Goal: Task Accomplishment & Management: Use online tool/utility

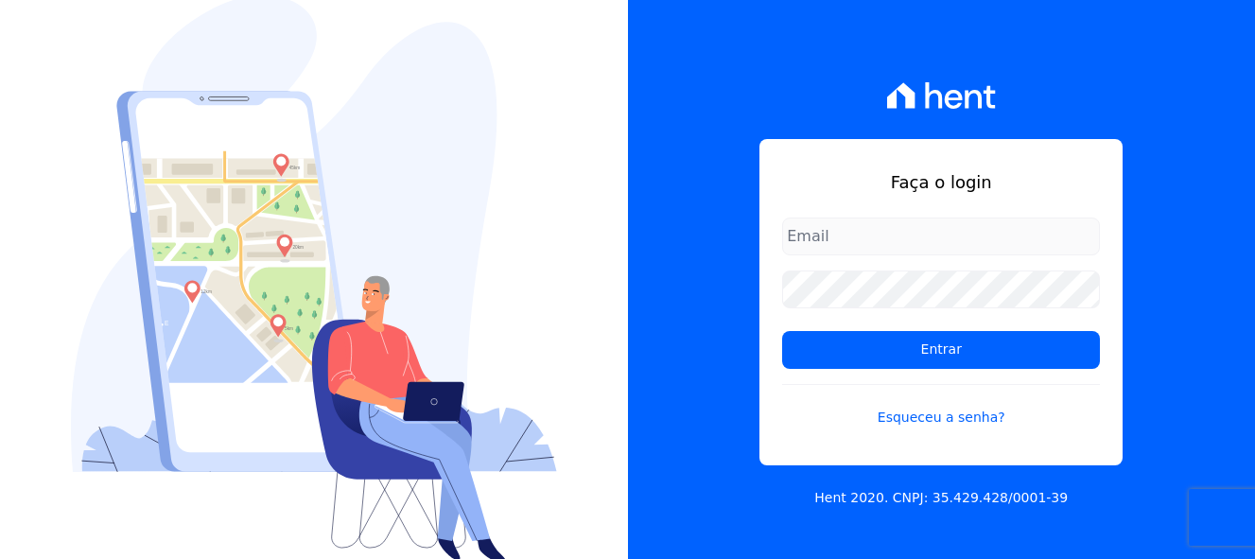
click at [844, 233] on input "email" at bounding box center [941, 236] width 318 height 38
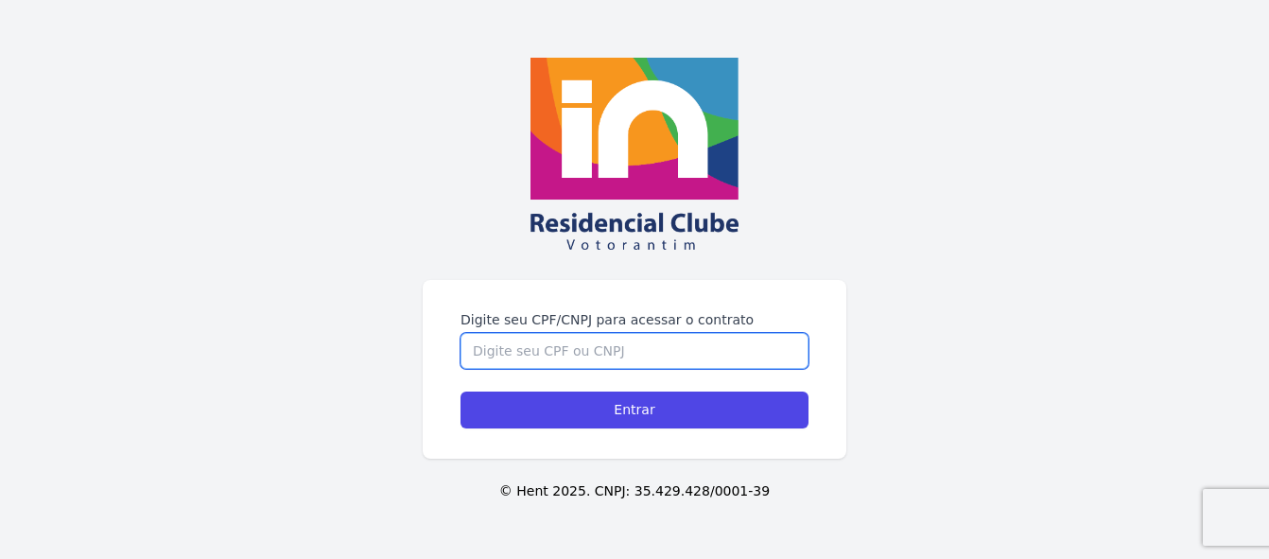
click at [527, 357] on input "Digite seu CPF/CNPJ para acessar o contrato" at bounding box center [634, 351] width 348 height 36
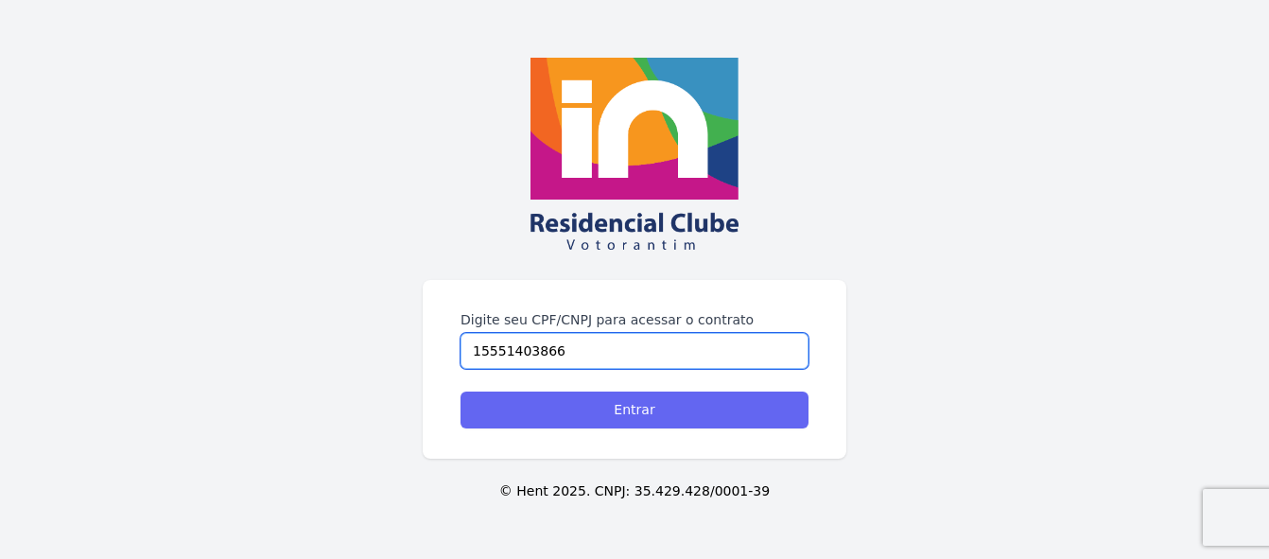
type input "15551403866"
click at [665, 415] on input "Entrar" at bounding box center [634, 409] width 348 height 37
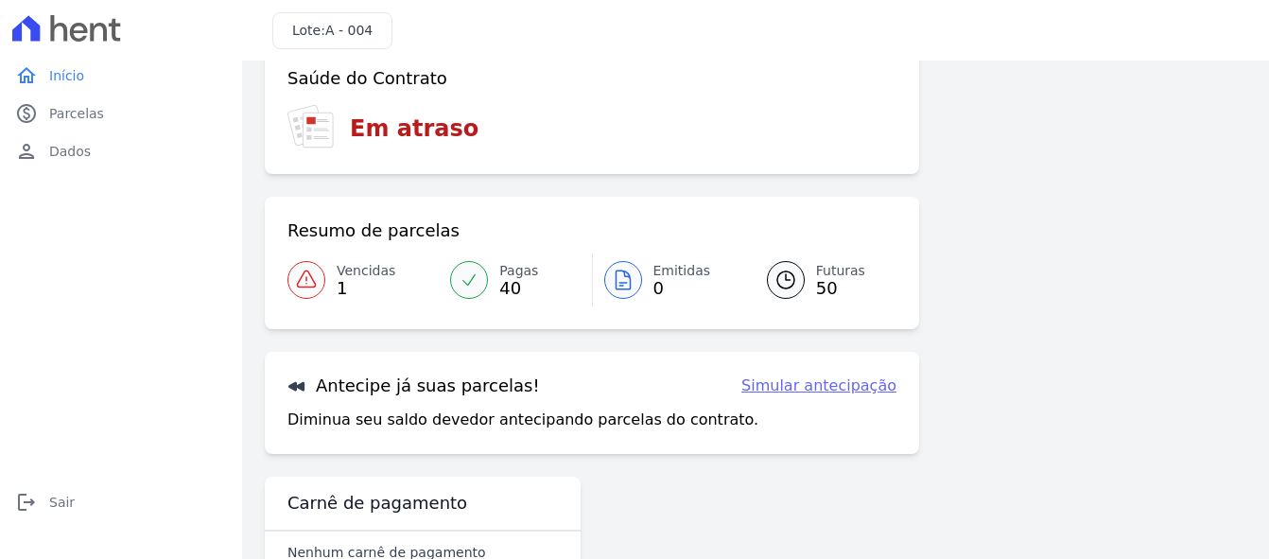
scroll to position [68, 0]
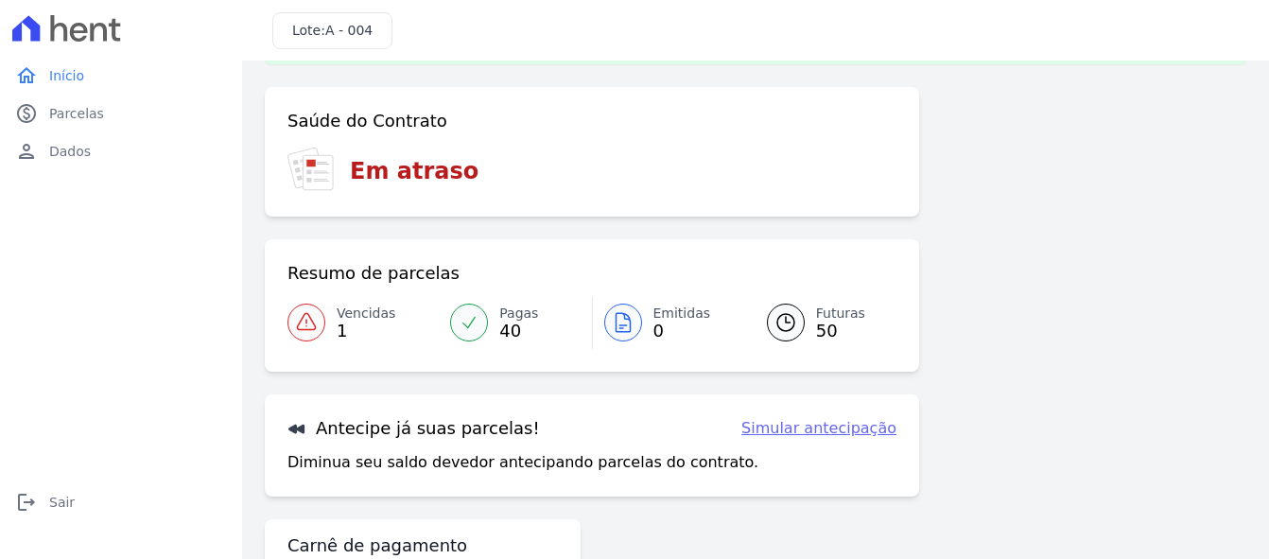
click at [807, 324] on link "Futuras 50" at bounding box center [820, 322] width 152 height 53
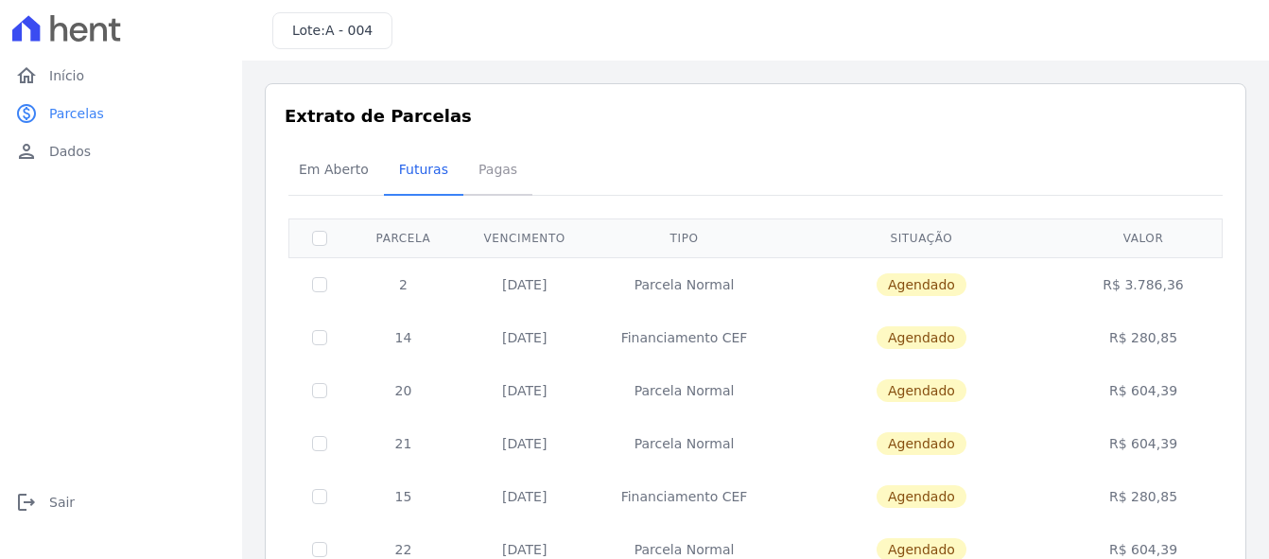
click at [492, 168] on span "Pagas" at bounding box center [497, 169] width 61 height 38
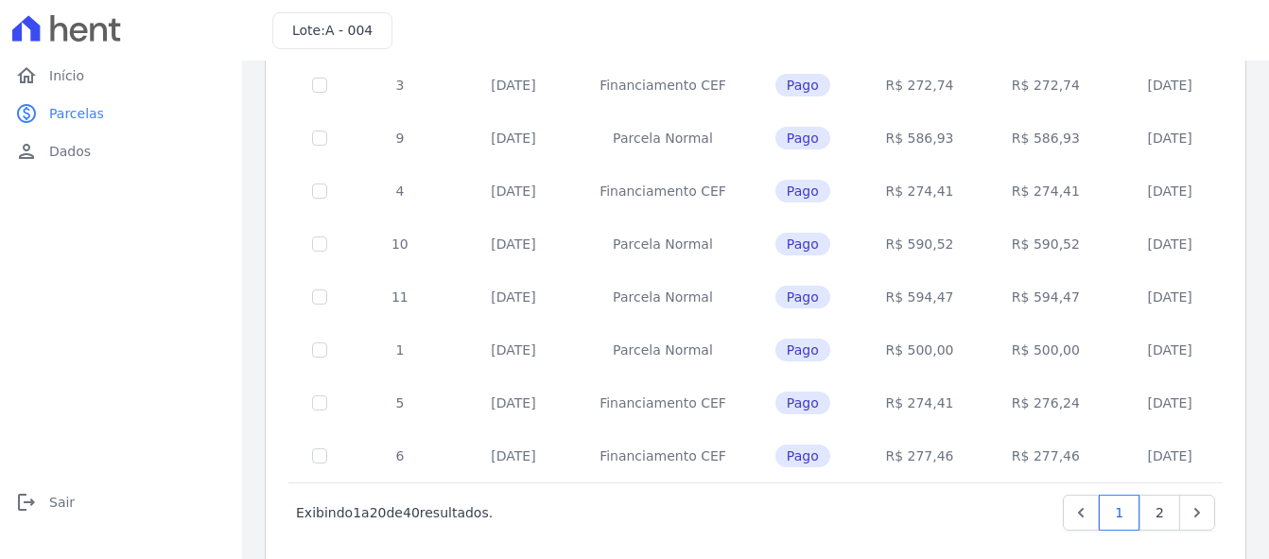
scroll to position [883, 0]
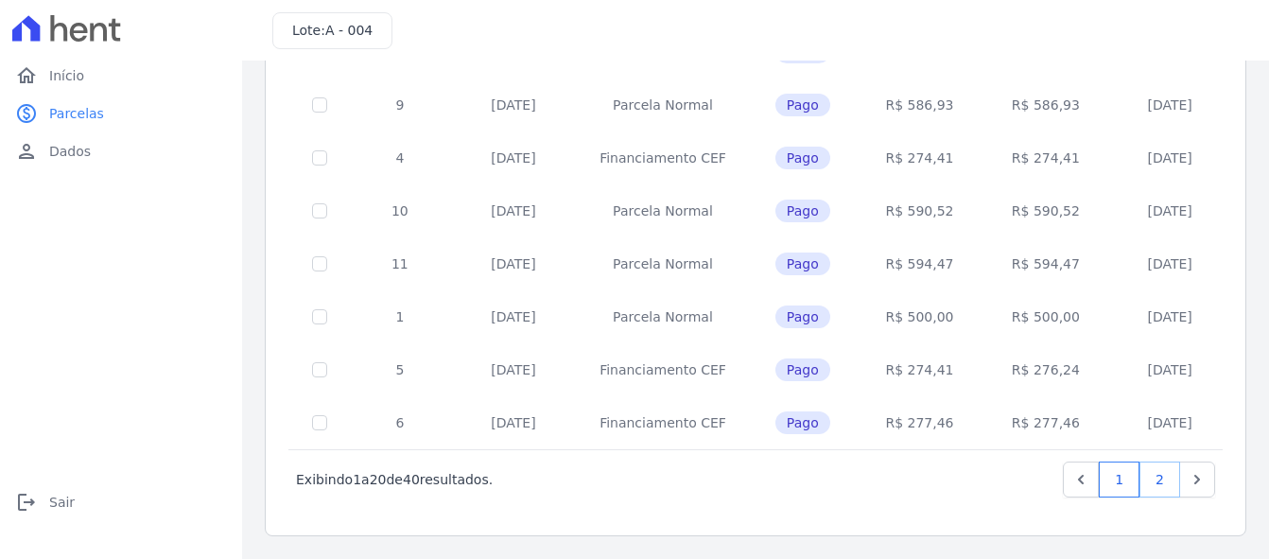
click at [1150, 479] on link "2" at bounding box center [1159, 479] width 41 height 36
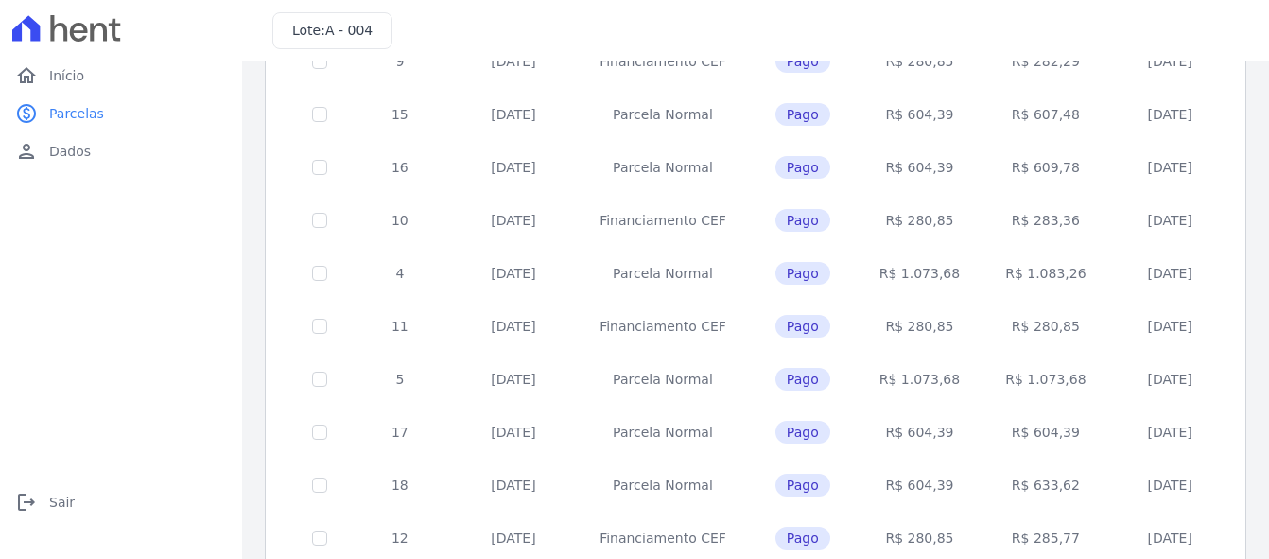
scroll to position [883, 0]
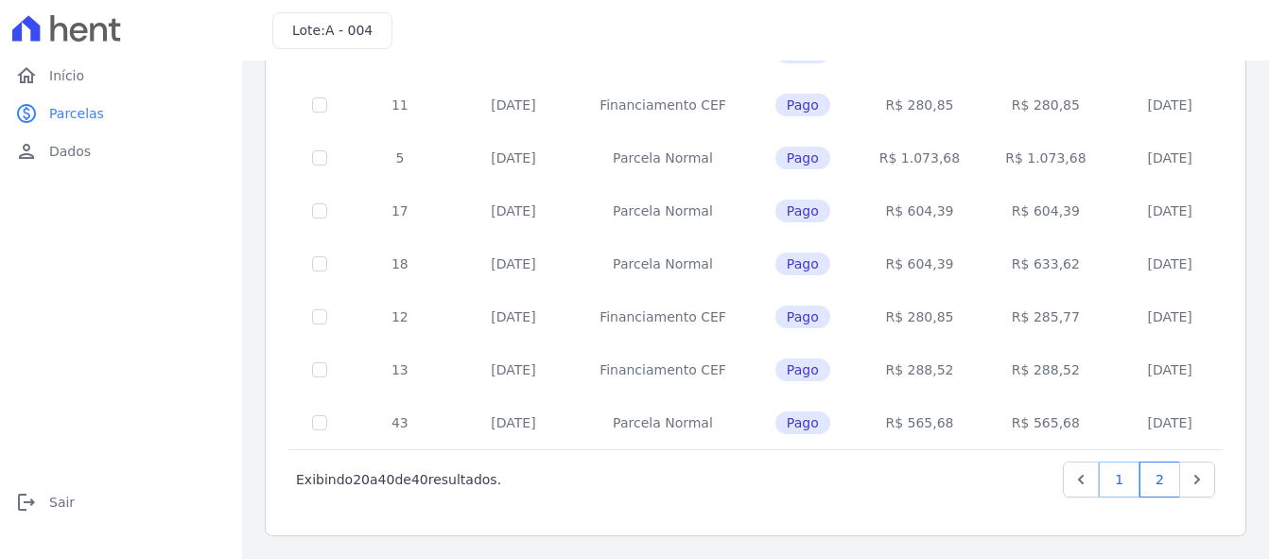
click at [1103, 486] on link "1" at bounding box center [1119, 479] width 41 height 36
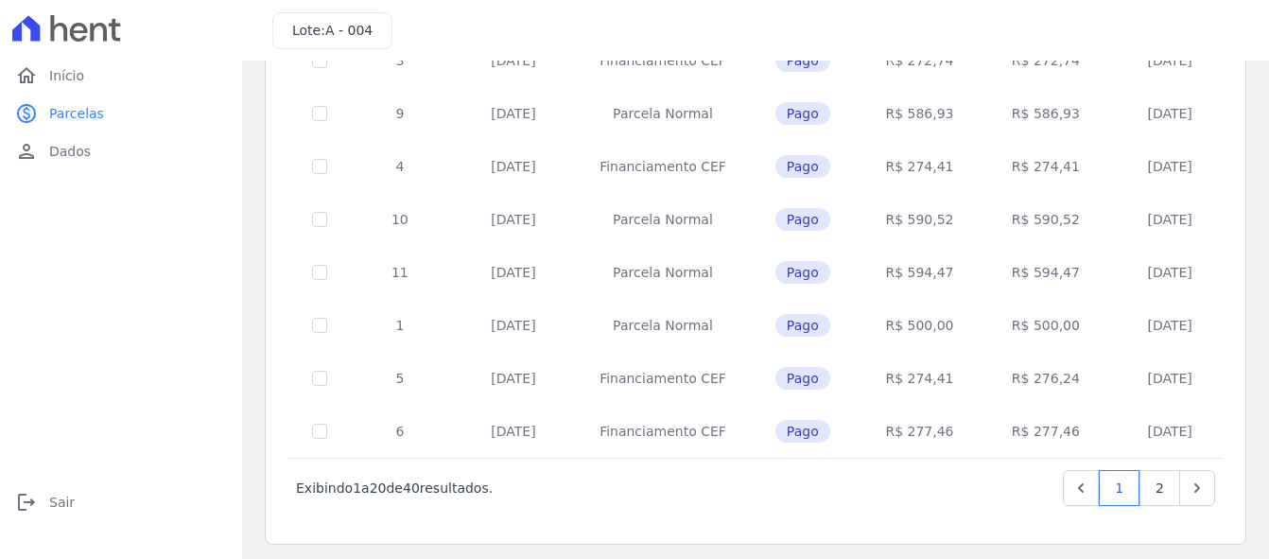
scroll to position [883, 0]
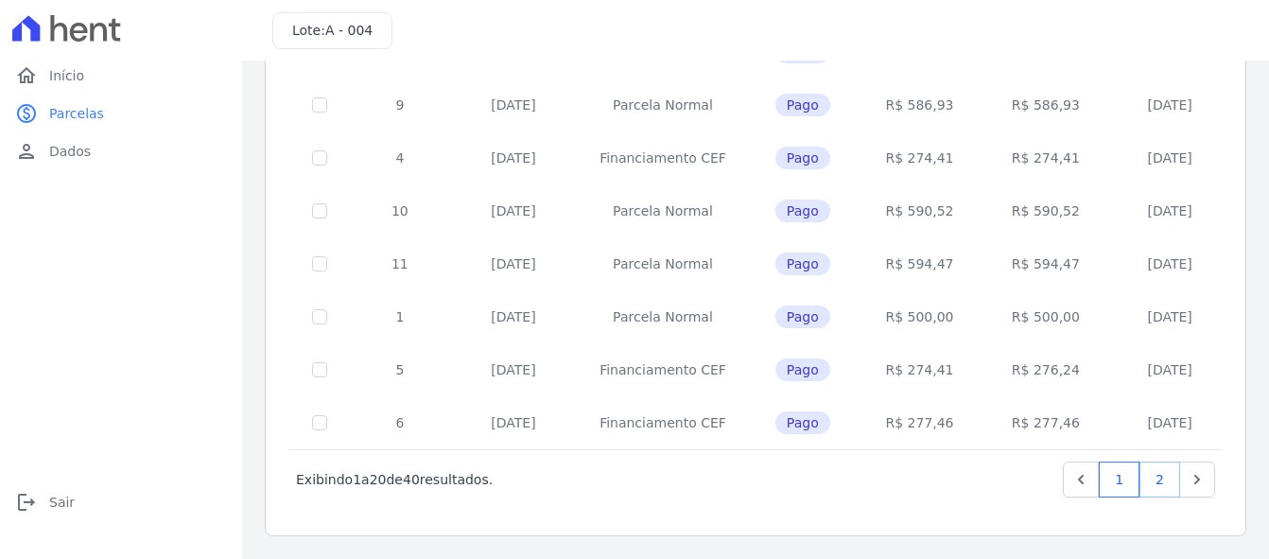
click at [1148, 487] on link "2" at bounding box center [1159, 479] width 41 height 36
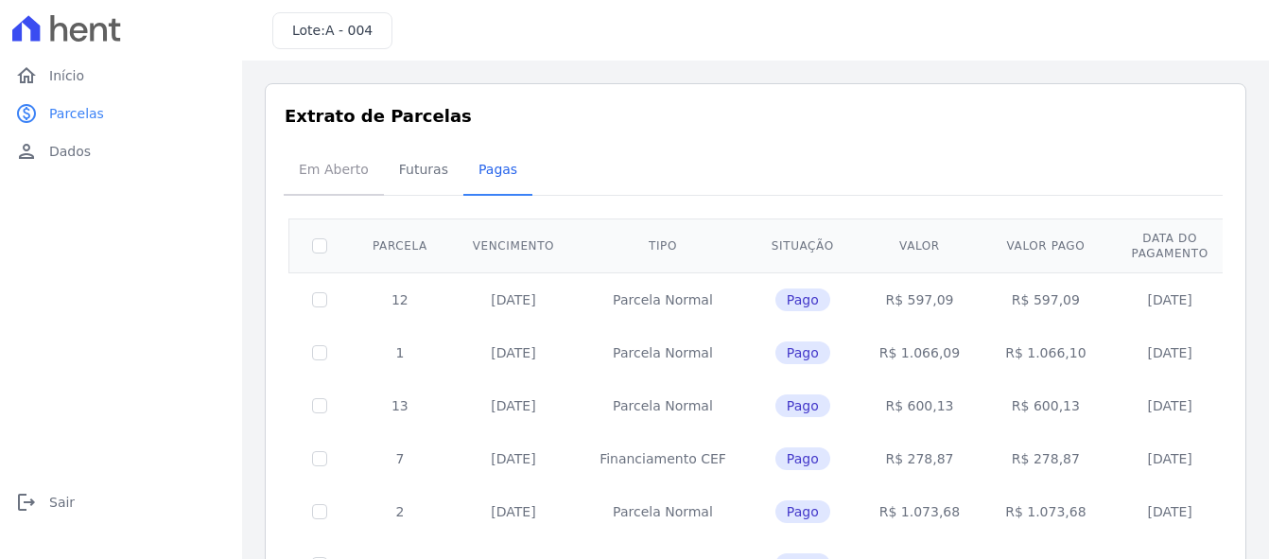
click at [341, 168] on span "Em Aberto" at bounding box center [333, 169] width 93 height 38
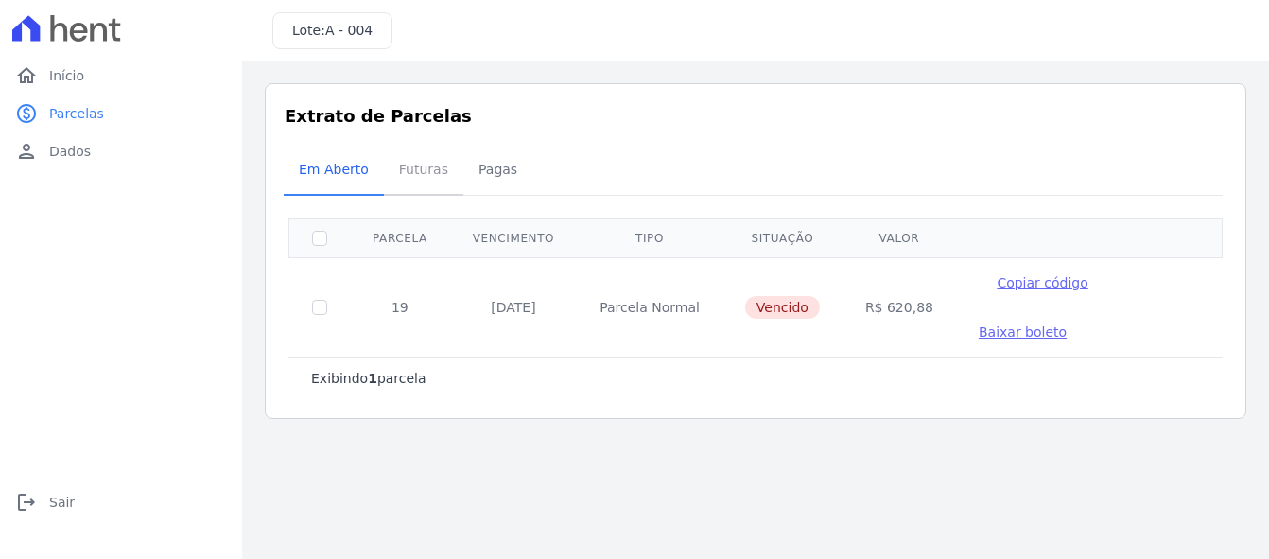
click at [425, 172] on span "Futuras" at bounding box center [424, 169] width 72 height 38
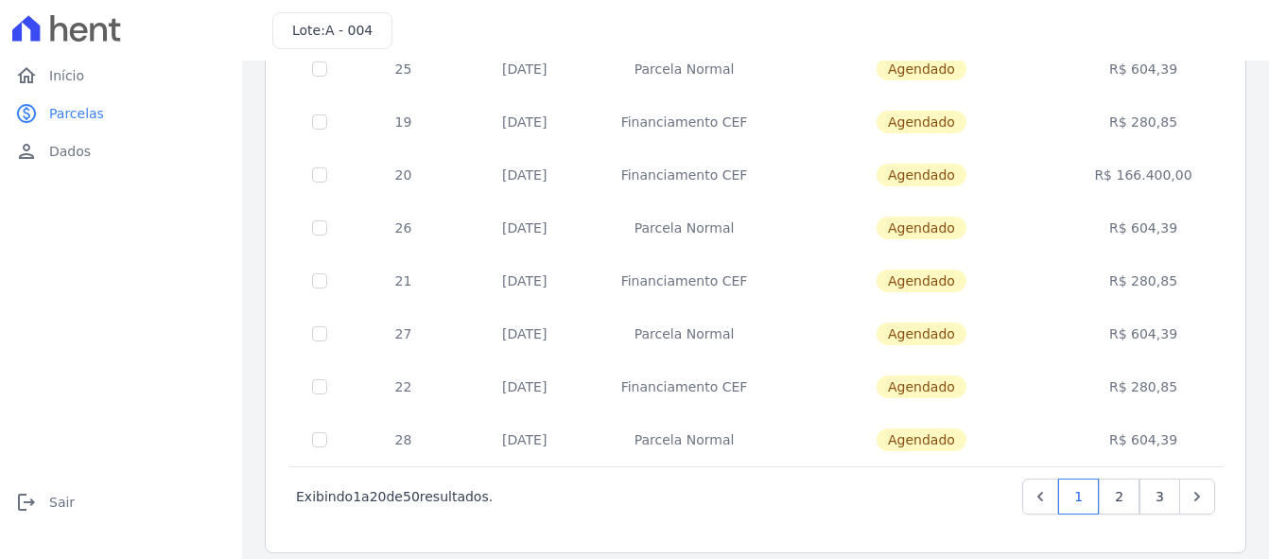
scroll to position [868, 0]
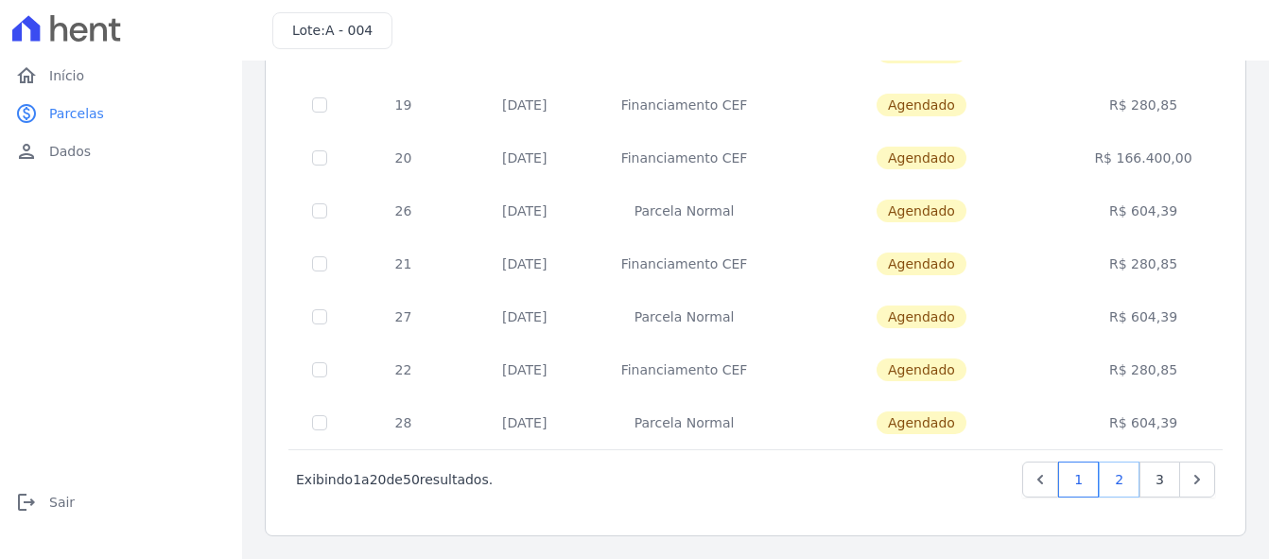
click at [1110, 481] on link "2" at bounding box center [1119, 479] width 41 height 36
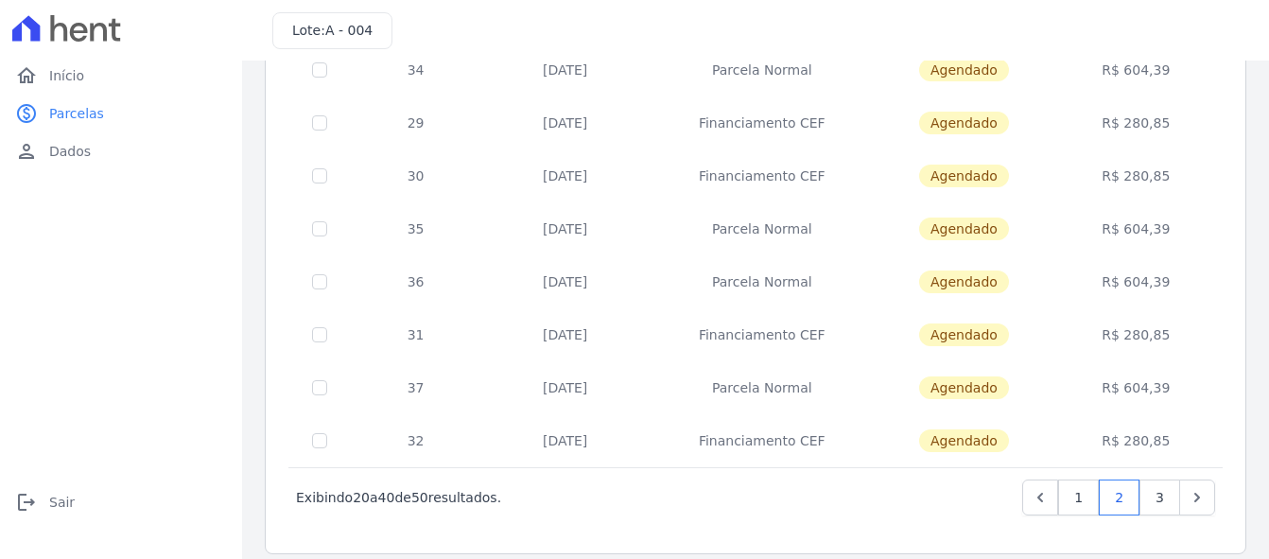
scroll to position [868, 0]
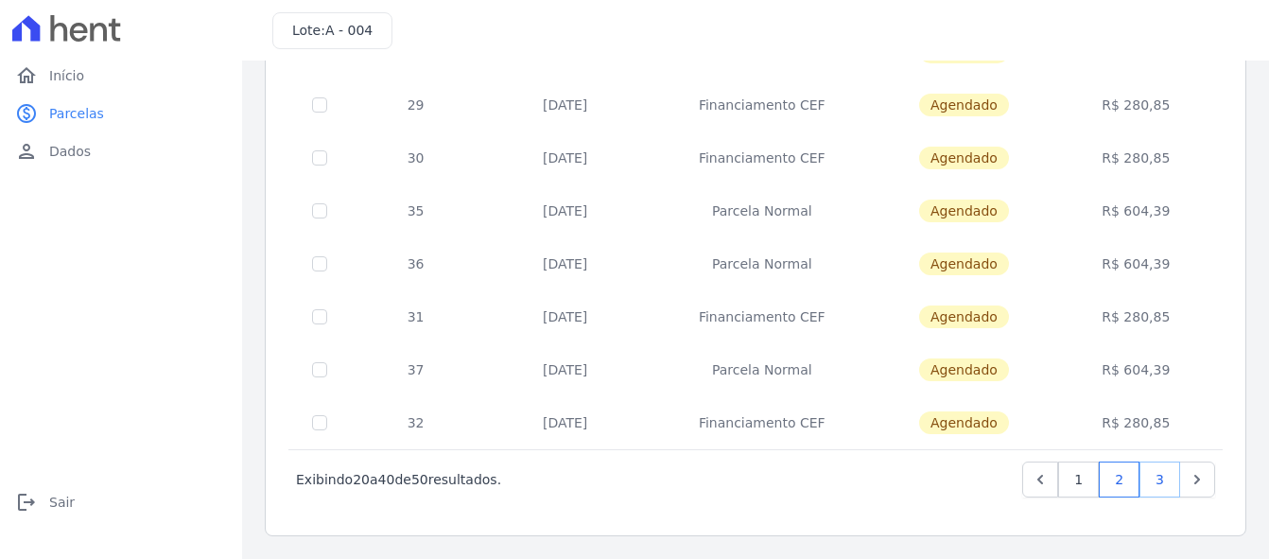
click at [1148, 476] on link "3" at bounding box center [1159, 479] width 41 height 36
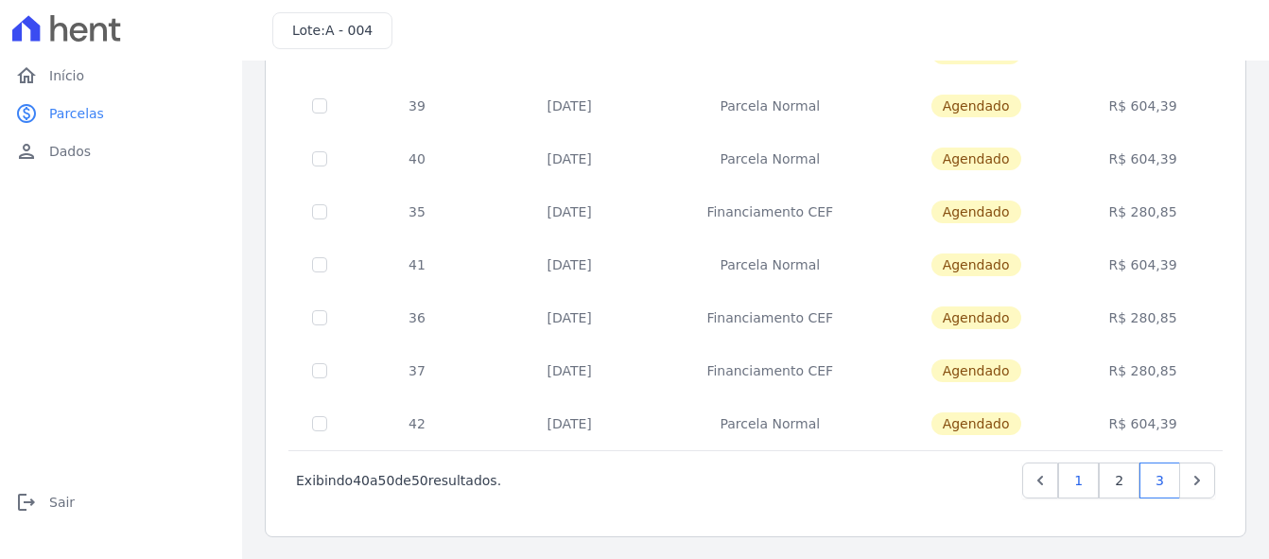
scroll to position [338, 0]
click at [1100, 481] on link "2" at bounding box center [1119, 479] width 41 height 36
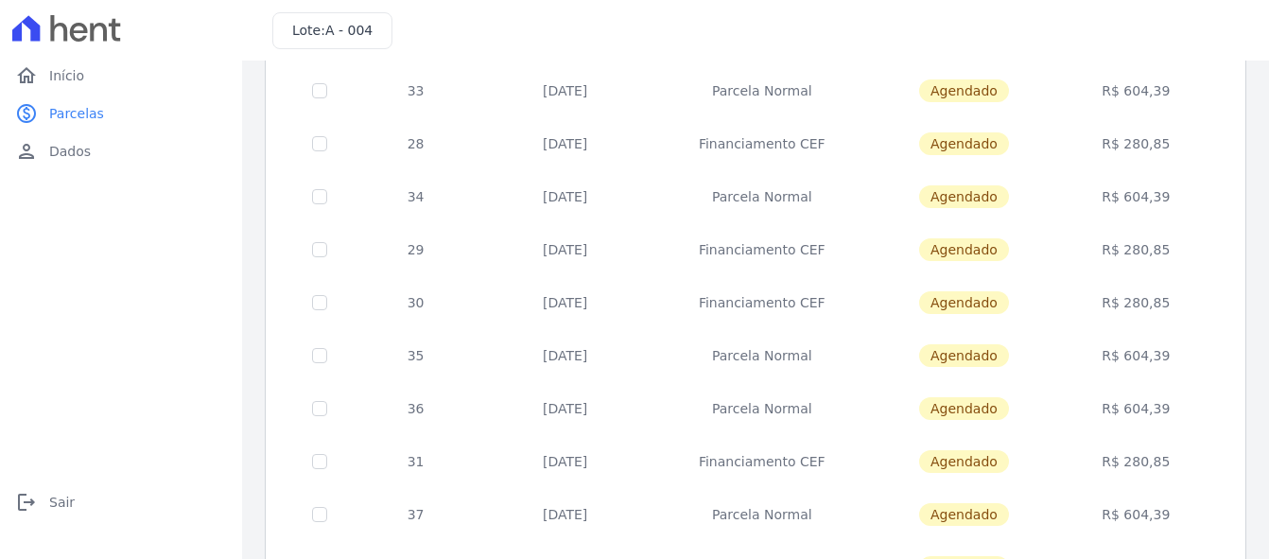
scroll to position [868, 0]
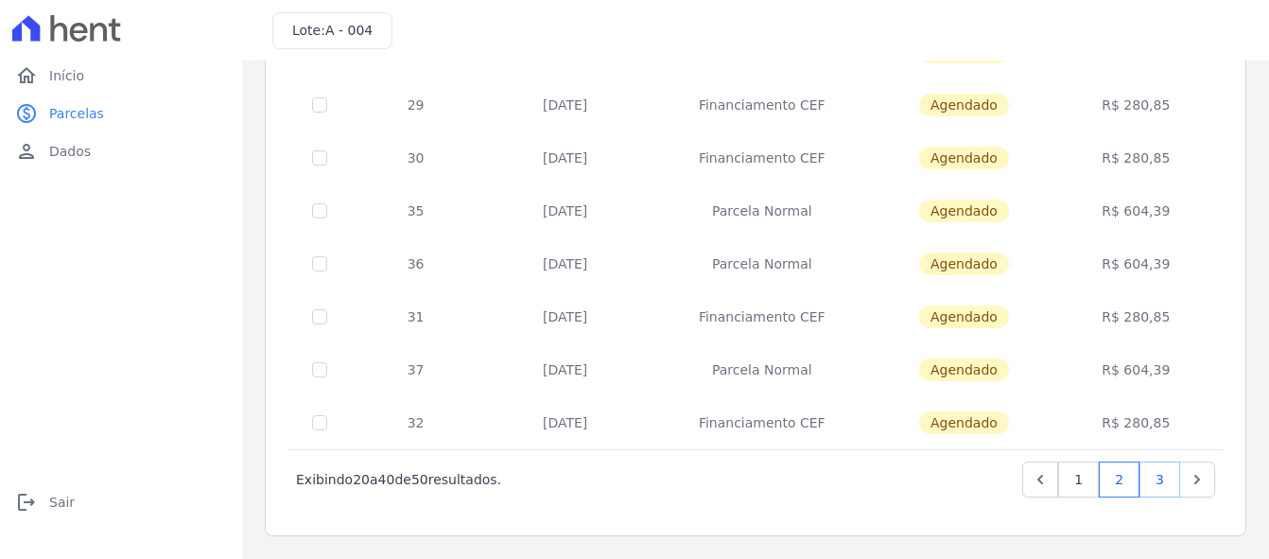
click at [1141, 483] on link "3" at bounding box center [1159, 479] width 41 height 36
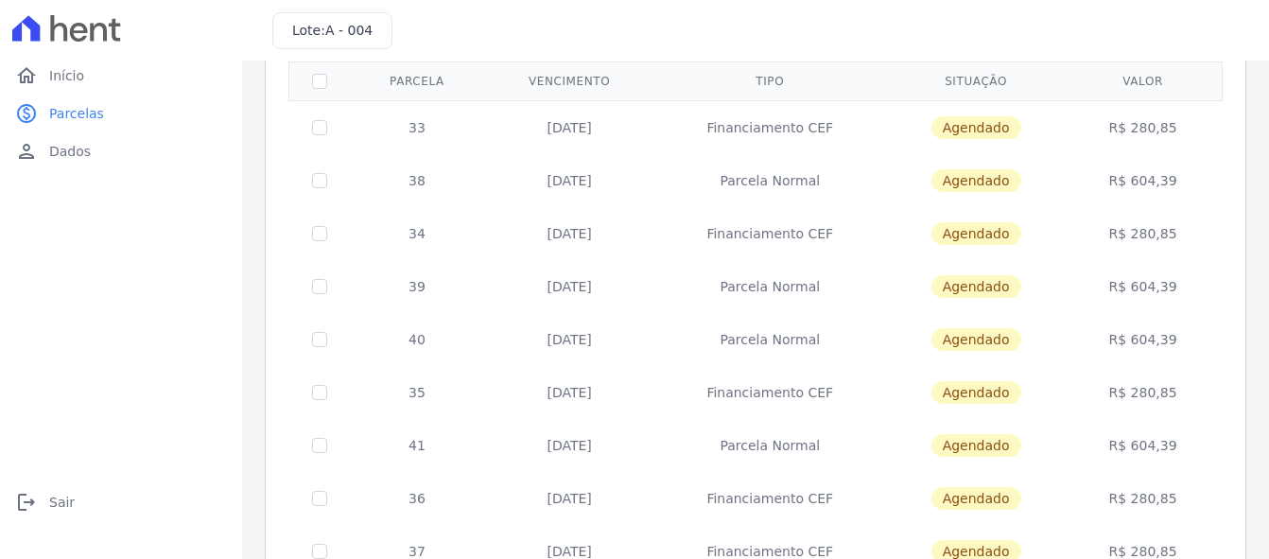
scroll to position [338, 0]
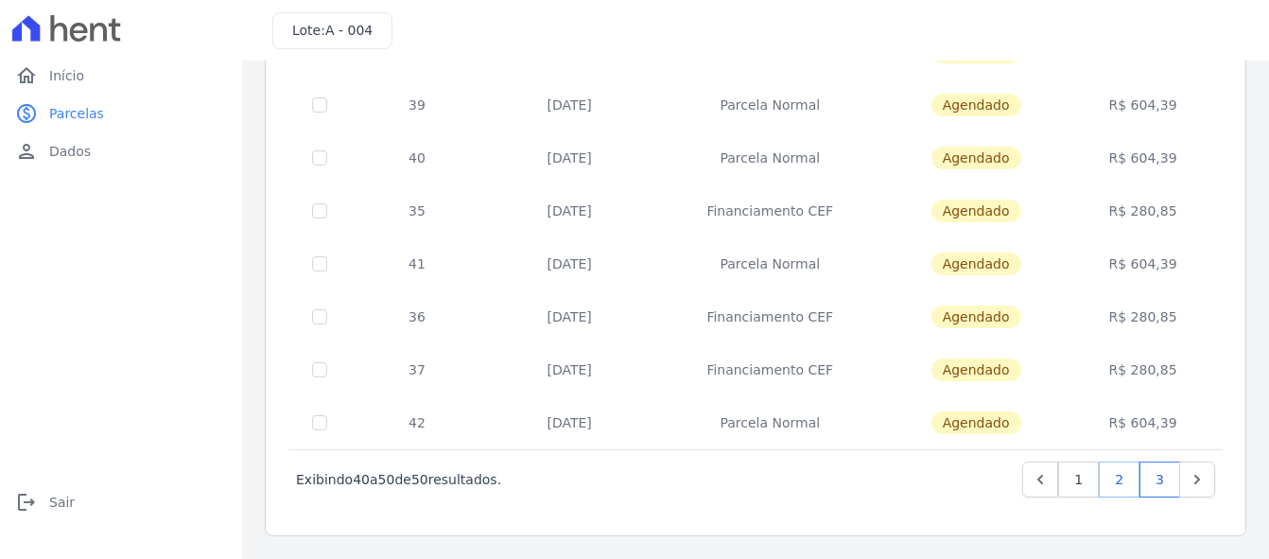
click at [1108, 491] on link "2" at bounding box center [1119, 479] width 41 height 36
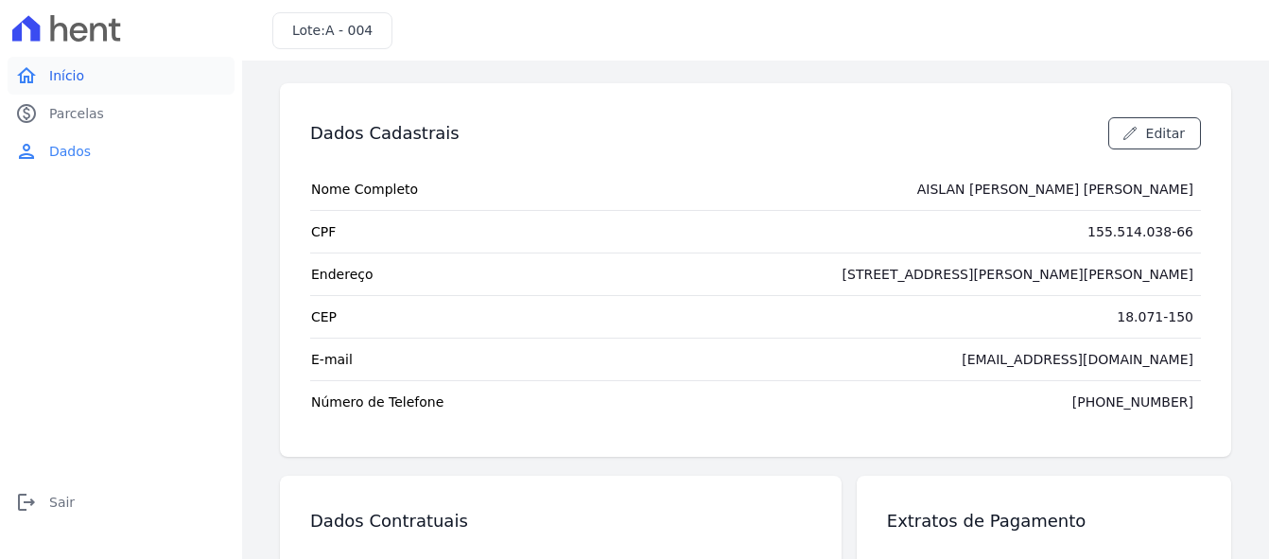
click at [76, 83] on span "Início" at bounding box center [66, 75] width 35 height 19
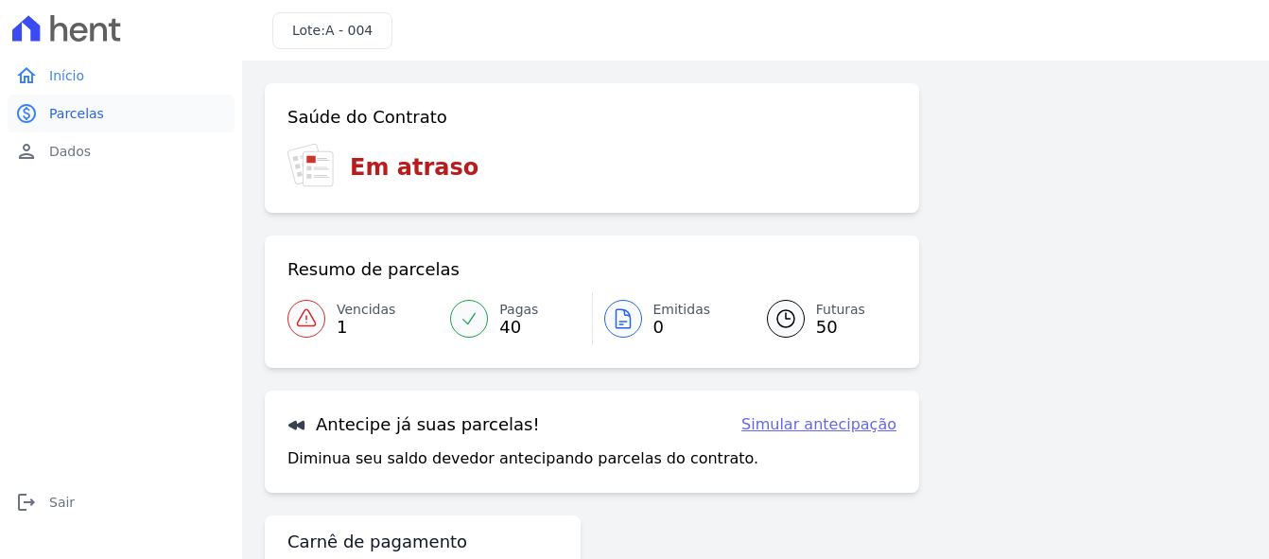
click at [77, 111] on span "Parcelas" at bounding box center [76, 113] width 55 height 19
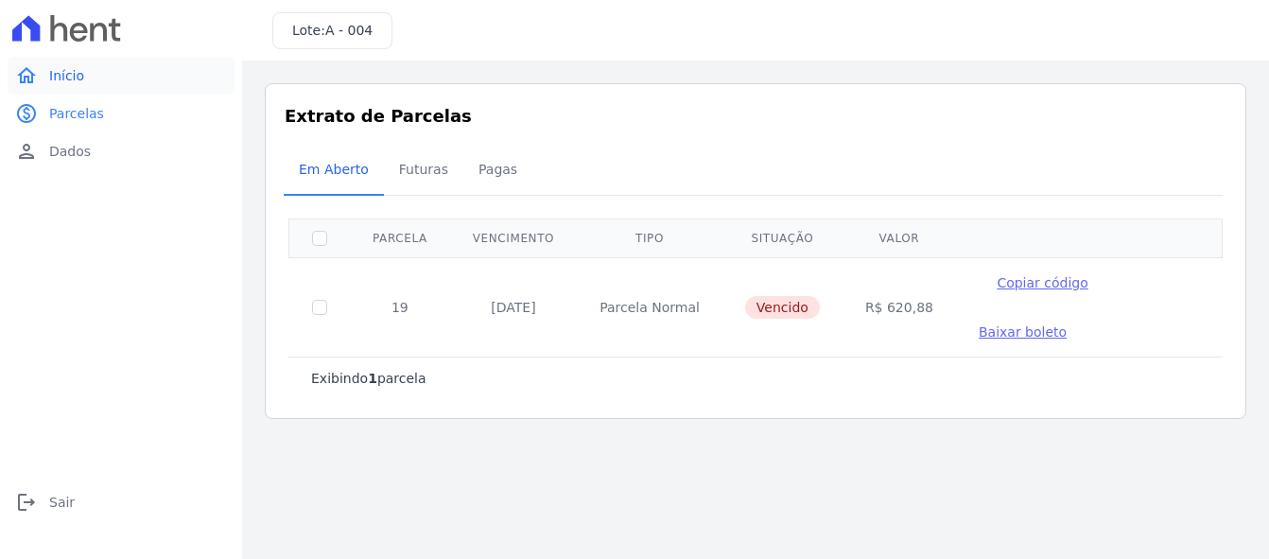
click at [77, 78] on span "Início" at bounding box center [66, 75] width 35 height 19
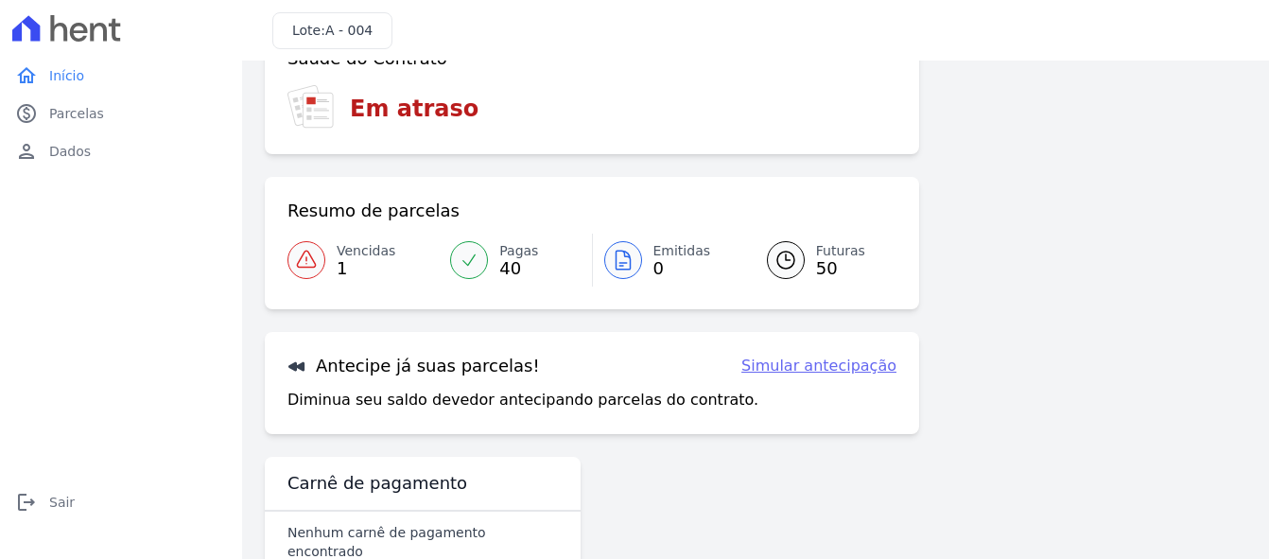
scroll to position [91, 0]
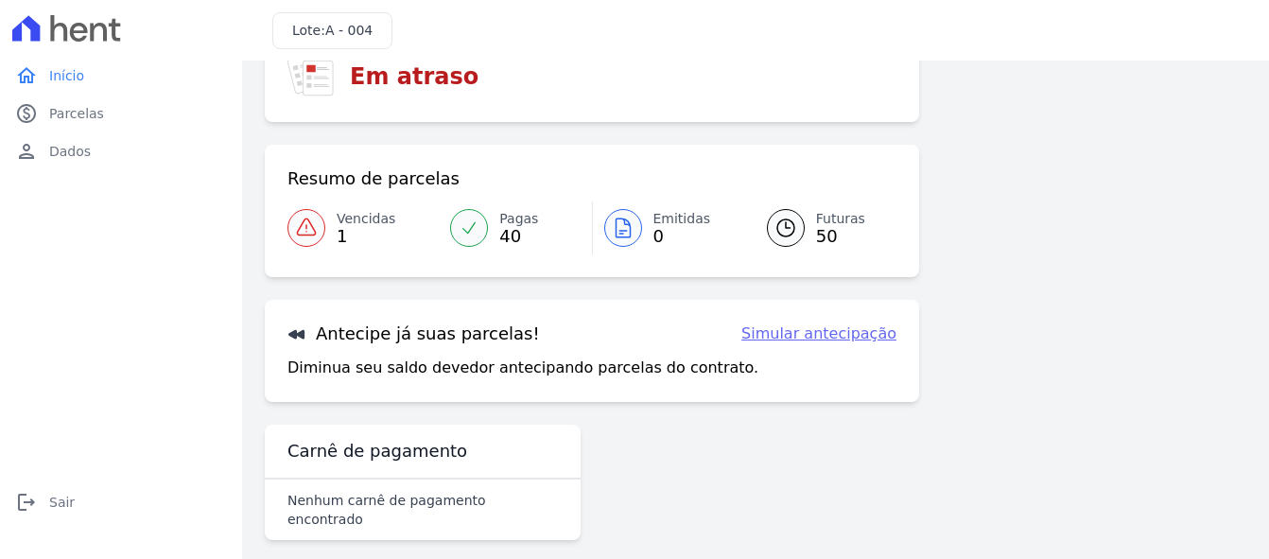
click at [833, 235] on span "50" at bounding box center [840, 236] width 49 height 15
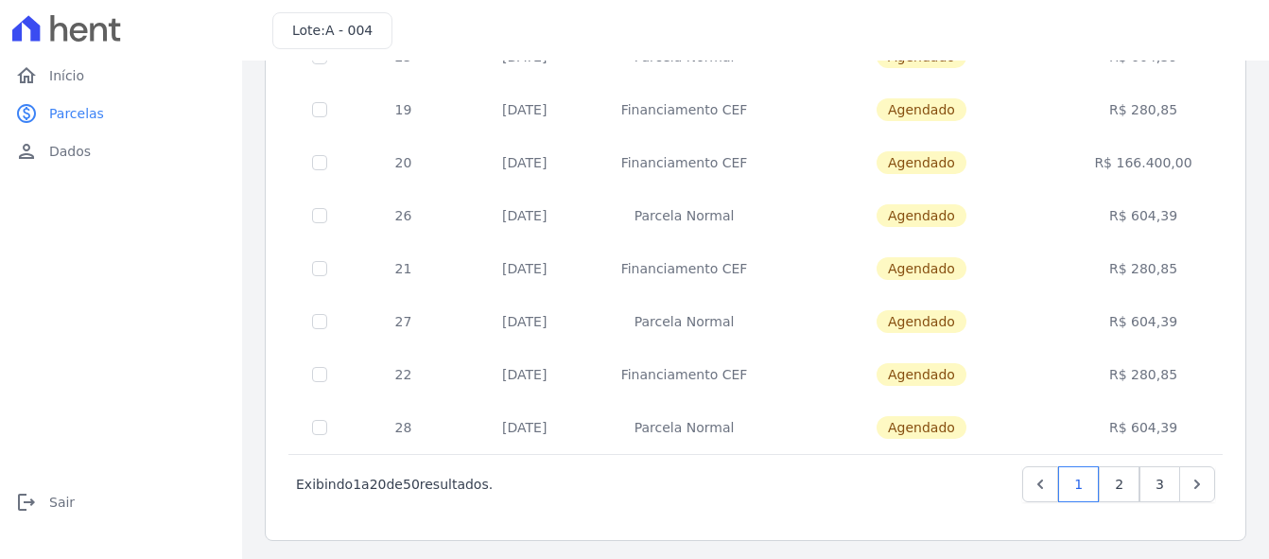
scroll to position [868, 0]
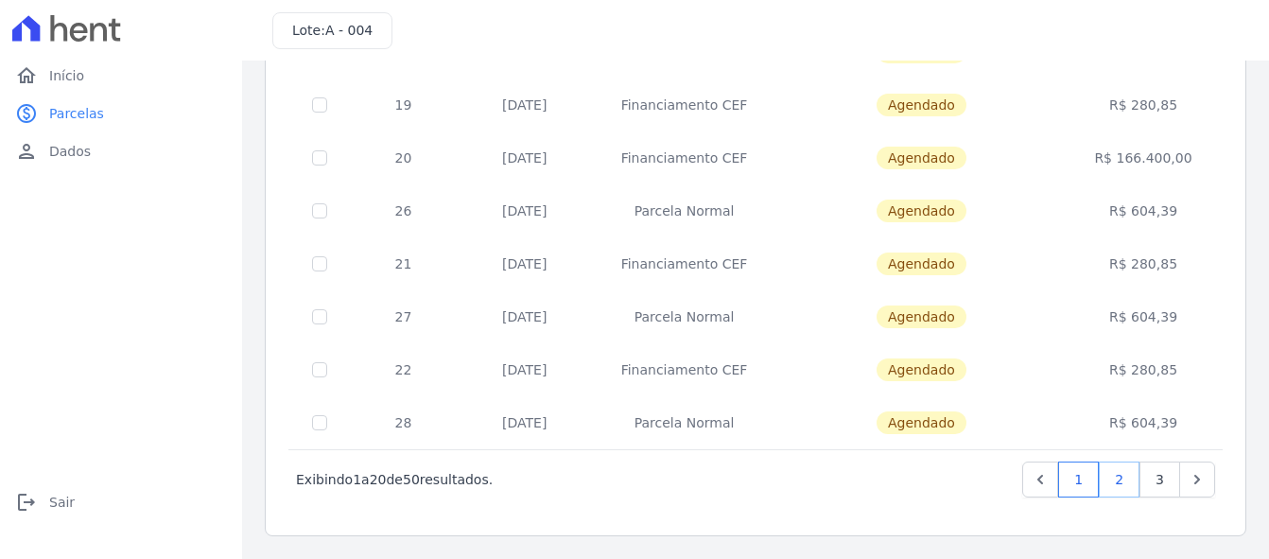
click at [1099, 486] on link "2" at bounding box center [1119, 479] width 41 height 36
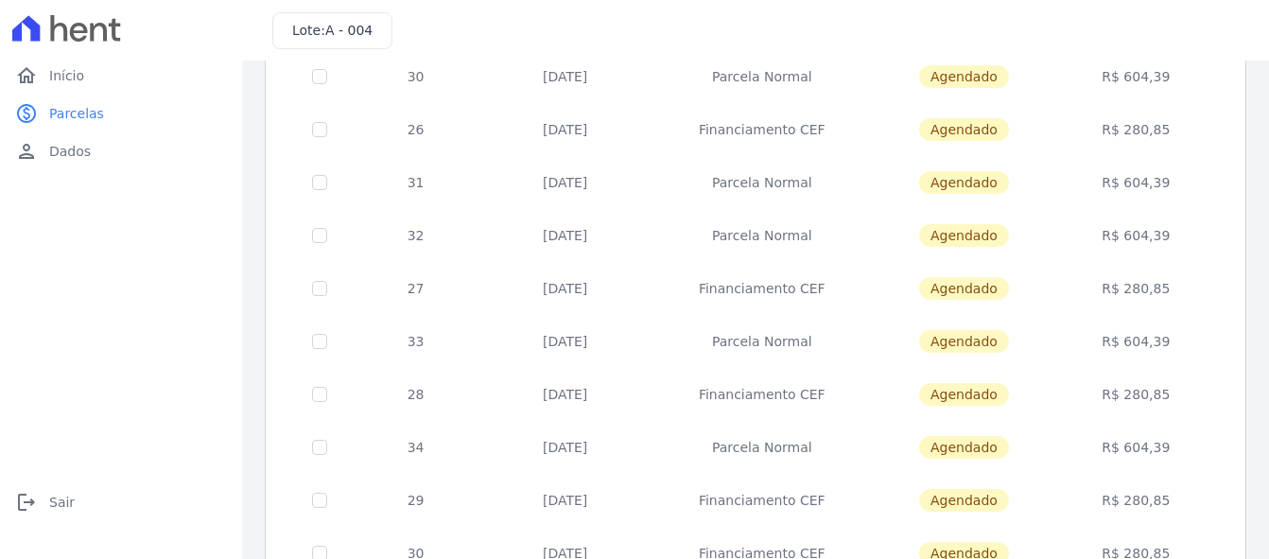
scroll to position [851, 0]
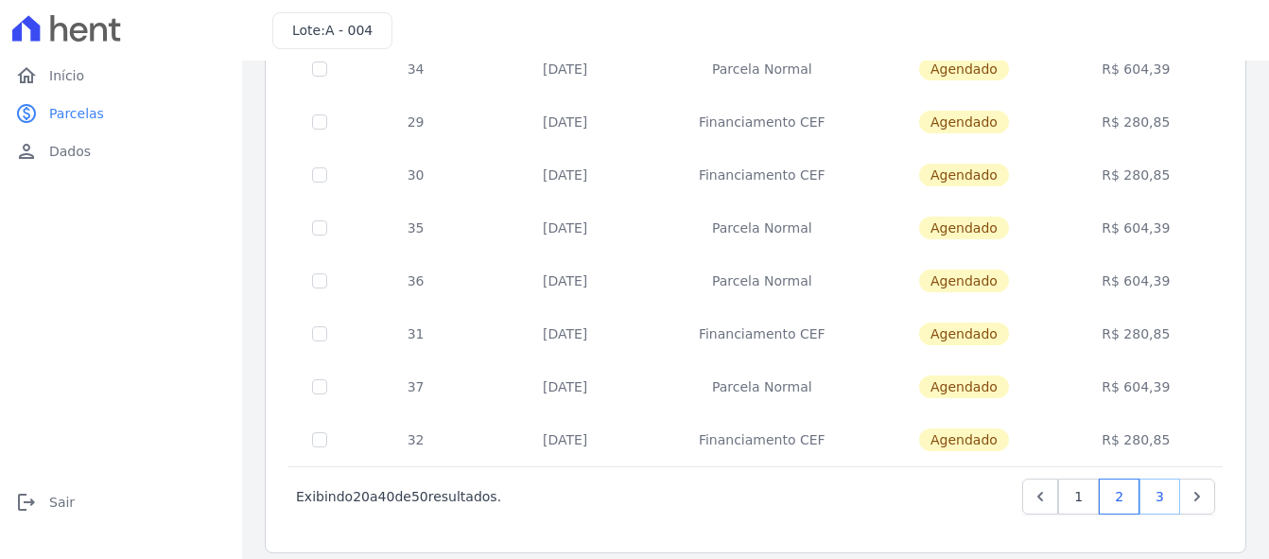
click at [1140, 500] on link "3" at bounding box center [1159, 496] width 41 height 36
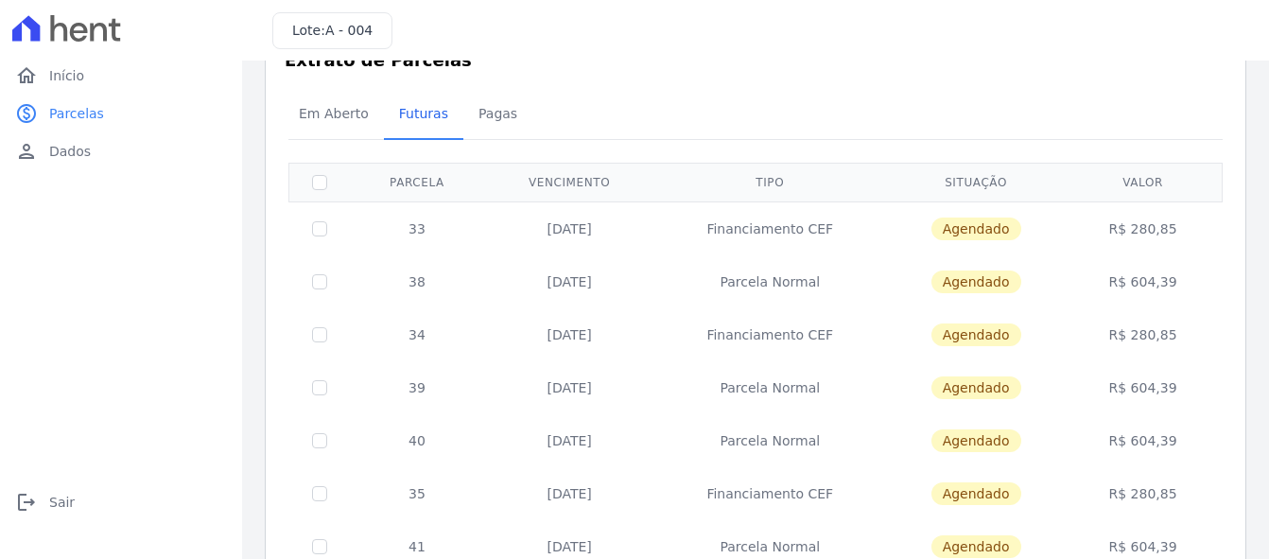
scroll to position [55, 0]
click at [69, 80] on span "Início" at bounding box center [66, 75] width 35 height 19
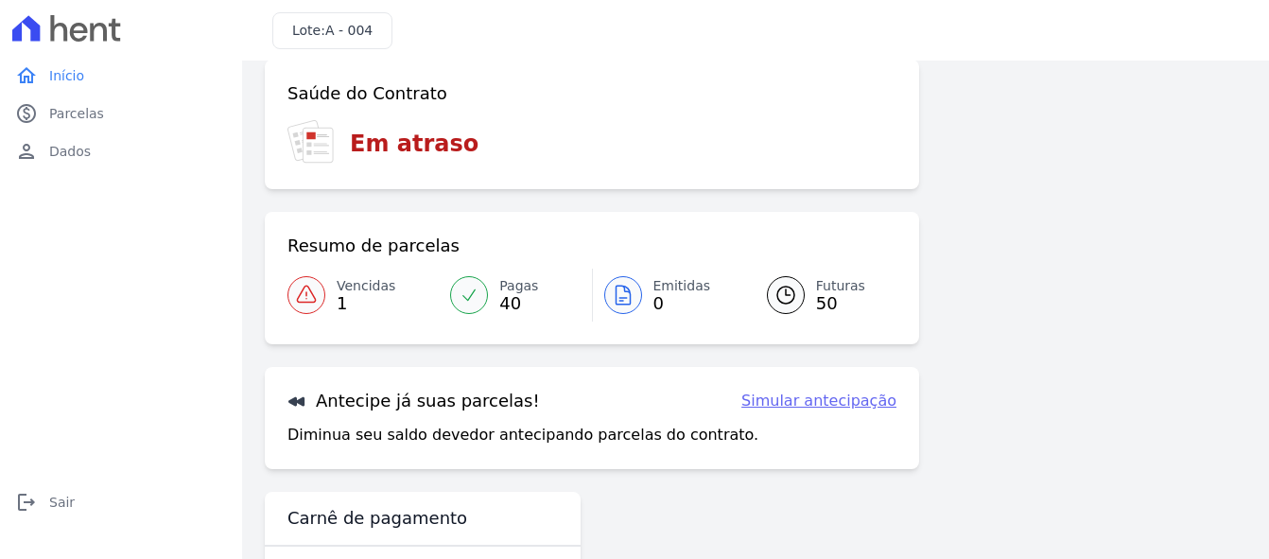
scroll to position [91, 0]
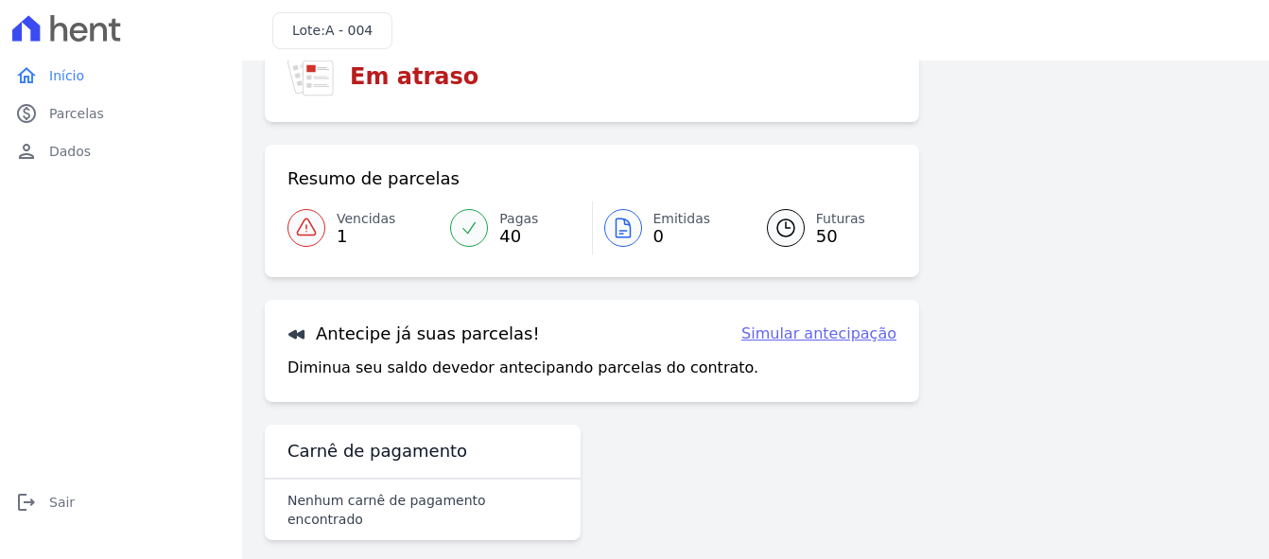
click at [809, 344] on link "Simular antecipação" at bounding box center [818, 333] width 155 height 23
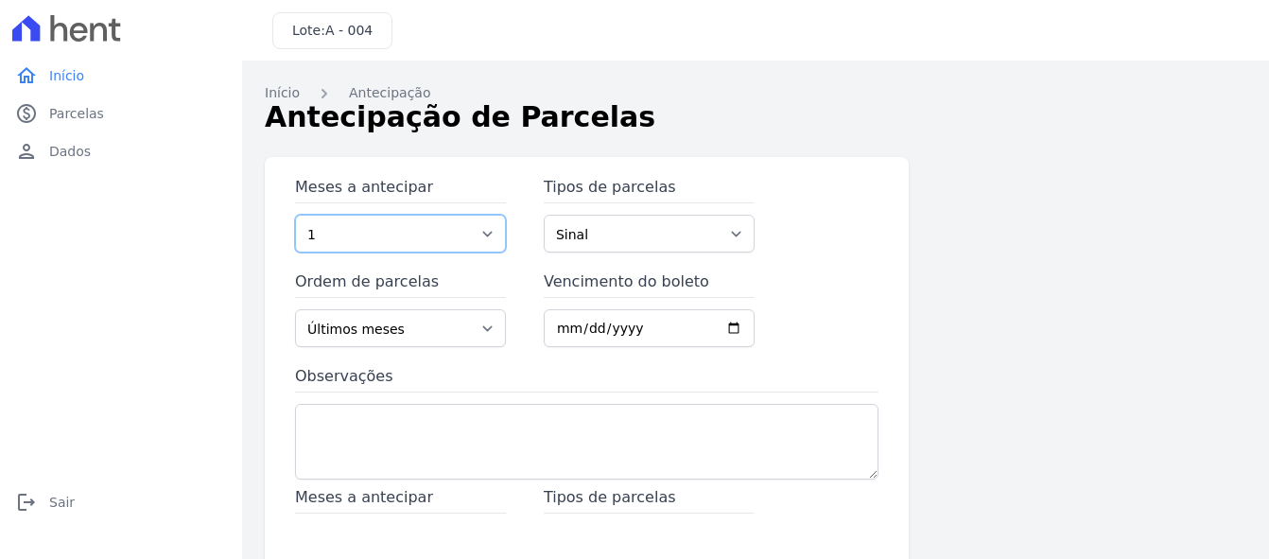
click at [493, 236] on select "1 2 3 4 5 6 7 8 9 10 11 12 13 14 15 16 17 18 19 20 21 22 23 24 25 26 27 28 29 3…" at bounding box center [400, 234] width 211 height 38
select select "12"
click at [295, 215] on select "1 2 3 4 5 6 7 8 9 10 11 12 13 14 15 16 17 18 19 20 21 22 23 24 25 26 27 28 29 3…" at bounding box center [400, 234] width 211 height 38
click at [729, 234] on select "Sinal Parcela Normal Financiamento CEF Outros Caução" at bounding box center [649, 234] width 211 height 38
select select "standard"
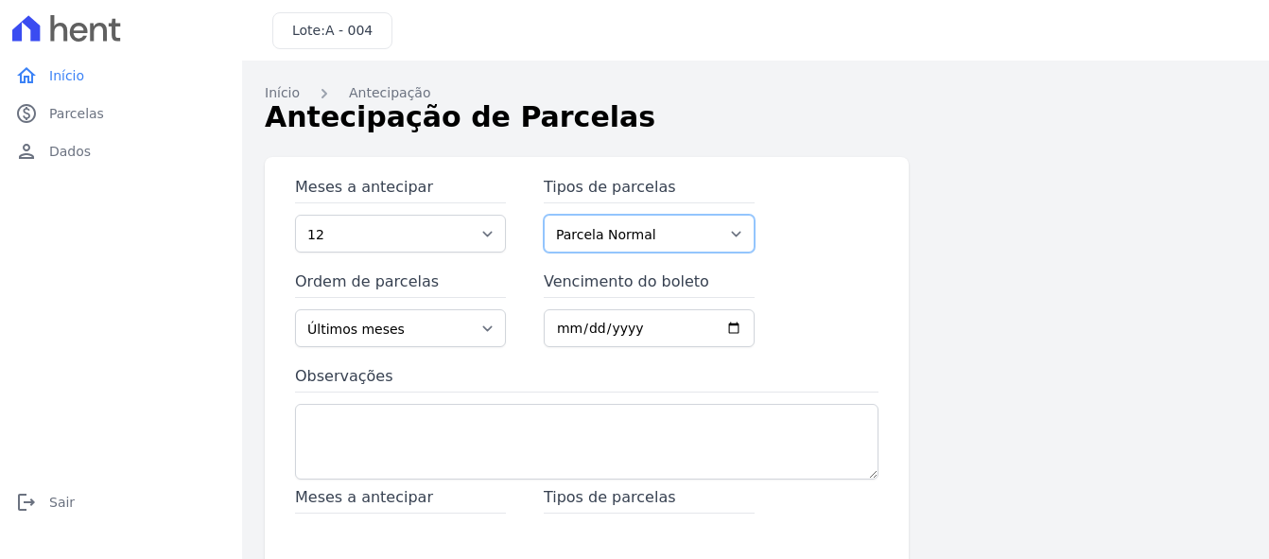
click at [544, 215] on select "Sinal Parcela Normal Financiamento CEF Outros Caução" at bounding box center [649, 234] width 211 height 38
click at [485, 333] on select "Últimos meses Primeiros meses" at bounding box center [400, 328] width 211 height 38
select select "beginning"
click at [295, 309] on select "Últimos meses Primeiros meses" at bounding box center [400, 328] width 211 height 38
